Goal: Information Seeking & Learning: Learn about a topic

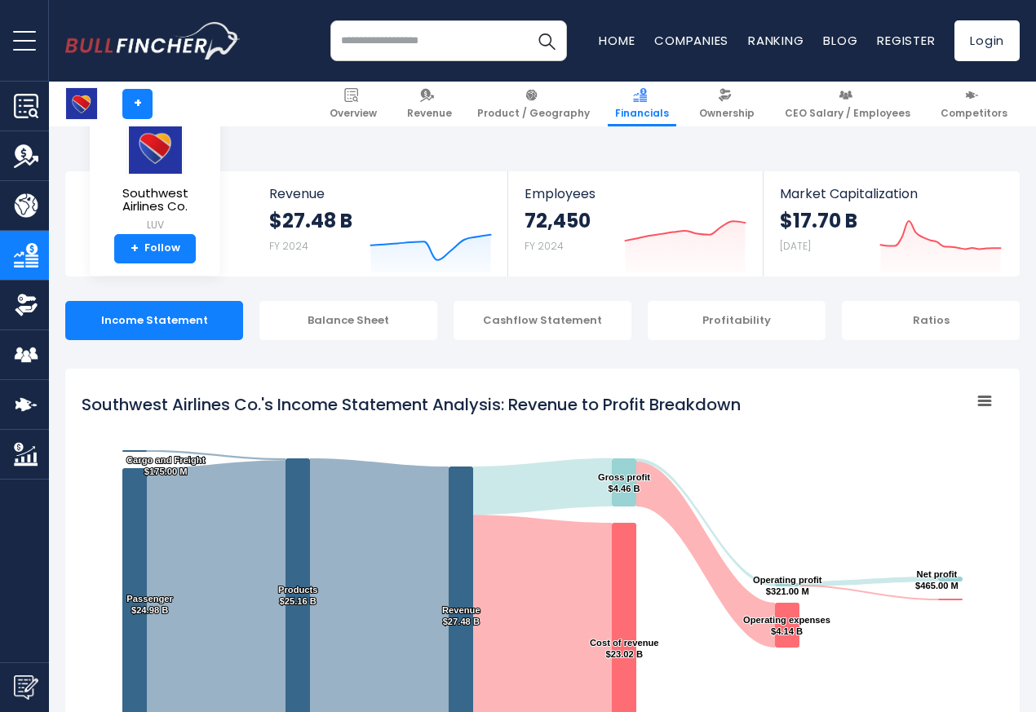
scroll to position [882, 0]
